Goal: Information Seeking & Learning: Learn about a topic

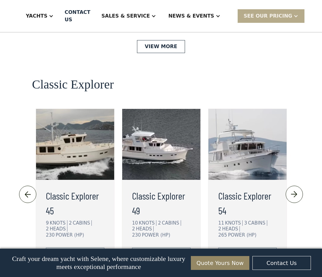
scroll to position [1410, 0]
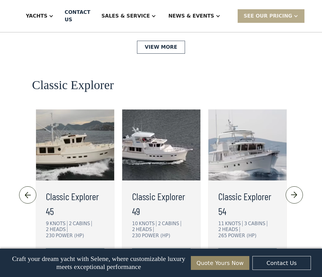
click at [165, 189] on h3 "Classic Explorer 49" at bounding box center [161, 204] width 59 height 30
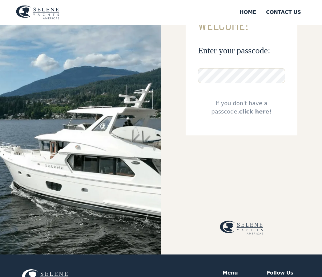
scroll to position [47, 0]
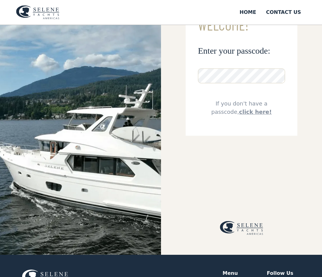
click at [272, 108] on link "click here!" at bounding box center [255, 111] width 33 height 6
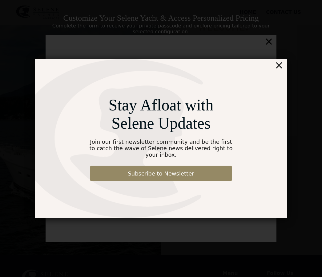
click at [280, 68] on div "×" at bounding box center [279, 65] width 9 height 12
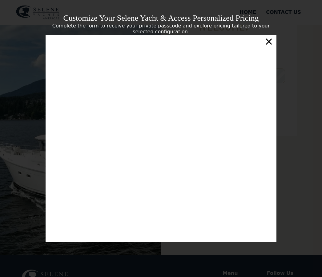
scroll to position [105, 0]
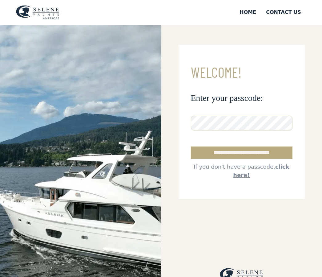
click at [243, 152] on input "**********" at bounding box center [242, 152] width 102 height 12
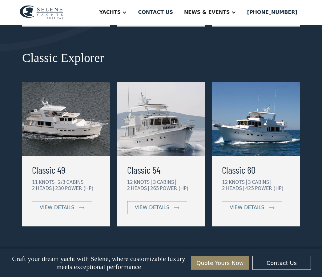
scroll to position [281, 0]
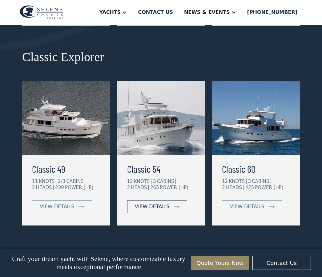
click at [160, 205] on div "view details" at bounding box center [152, 206] width 35 height 7
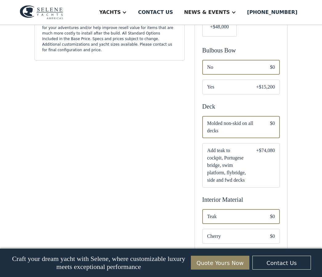
scroll to position [429, 0]
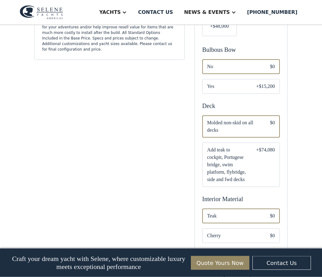
click at [225, 71] on span "No" at bounding box center [233, 66] width 53 height 7
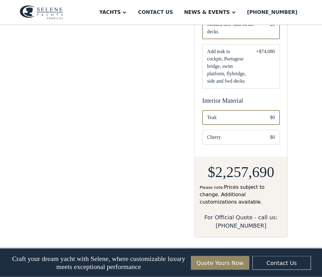
scroll to position [528, 0]
click at [231, 85] on span "Add teak to cockpit, Portugese bridge, swim platform, flybridge, side and fwd d…" at bounding box center [226, 66] width 39 height 37
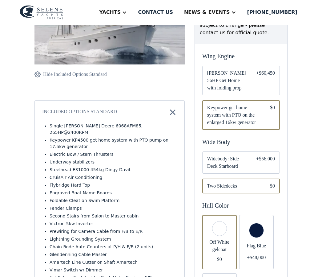
scroll to position [118, 0]
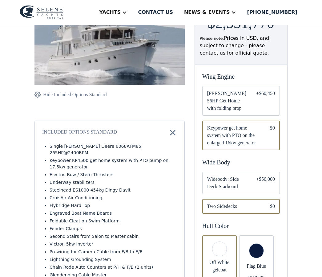
click at [121, 10] on div "Yachts" at bounding box center [110, 12] width 22 height 7
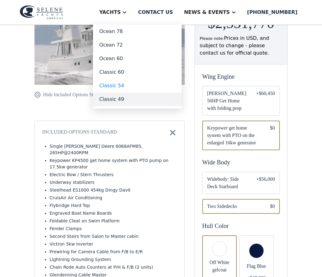
click at [127, 100] on link "Classic 49" at bounding box center [137, 99] width 89 height 14
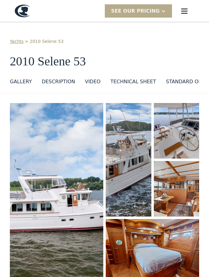
click at [186, 12] on img "menu" at bounding box center [184, 11] width 9 height 9
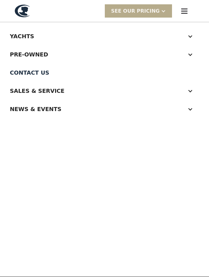
click at [38, 56] on div "Pre-Owned" at bounding box center [98, 54] width 177 height 8
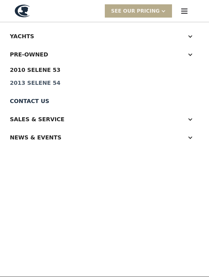
click at [37, 82] on div "2013 Selene 54" at bounding box center [104, 83] width 189 height 6
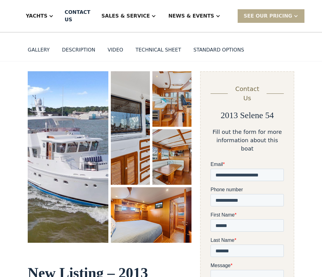
scroll to position [49, 0]
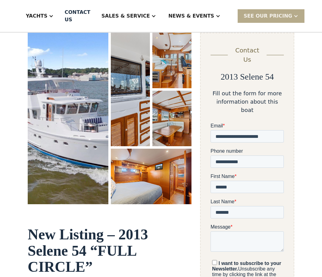
scroll to position [88, 0]
